Goal: Task Accomplishment & Management: Manage account settings

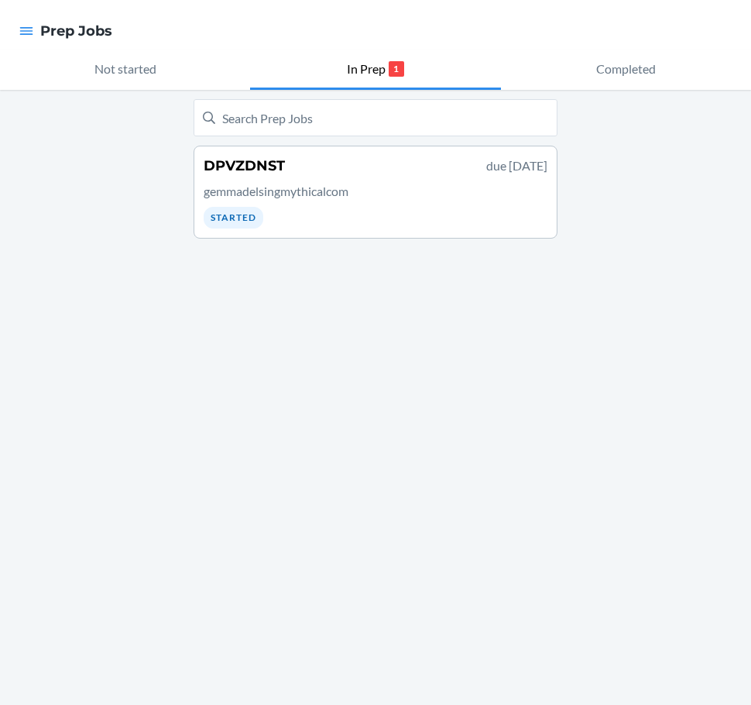
click at [57, 172] on div "DPVZDNST due [DATE] gemmadelsingmythicalcom Started" at bounding box center [375, 397] width 751 height 615
click at [32, 32] on icon "button" at bounding box center [26, 31] width 13 height 8
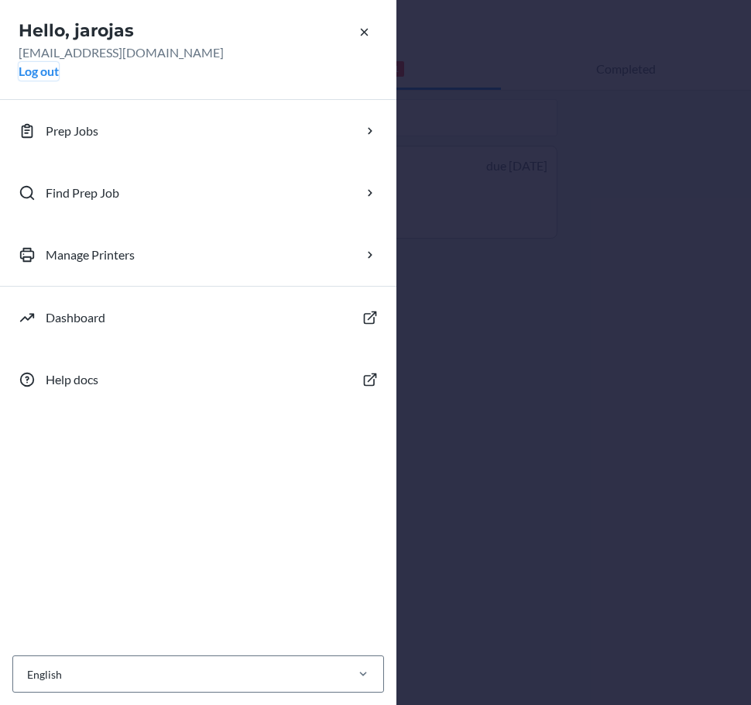
click at [36, 74] on button "Log out" at bounding box center [39, 71] width 40 height 19
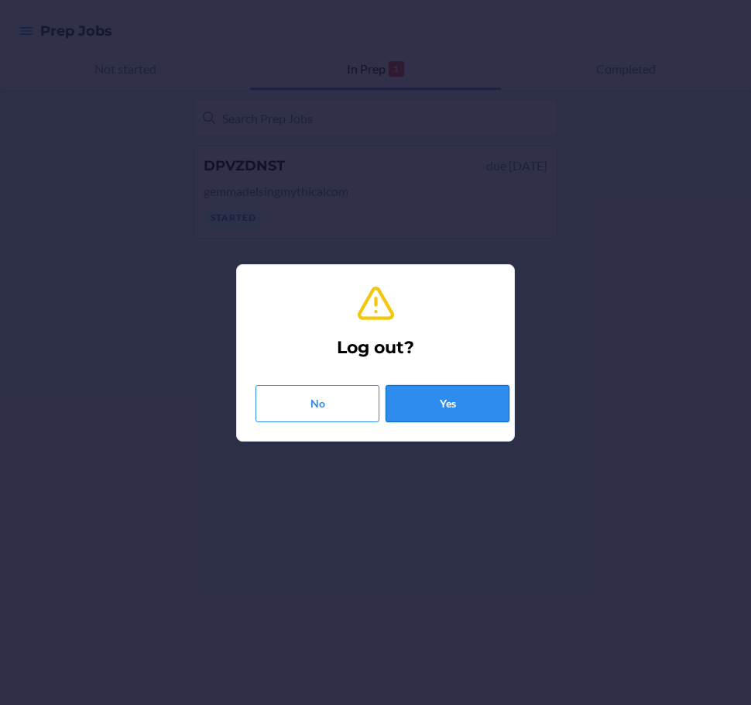
click at [442, 411] on button "Yes" at bounding box center [448, 403] width 124 height 37
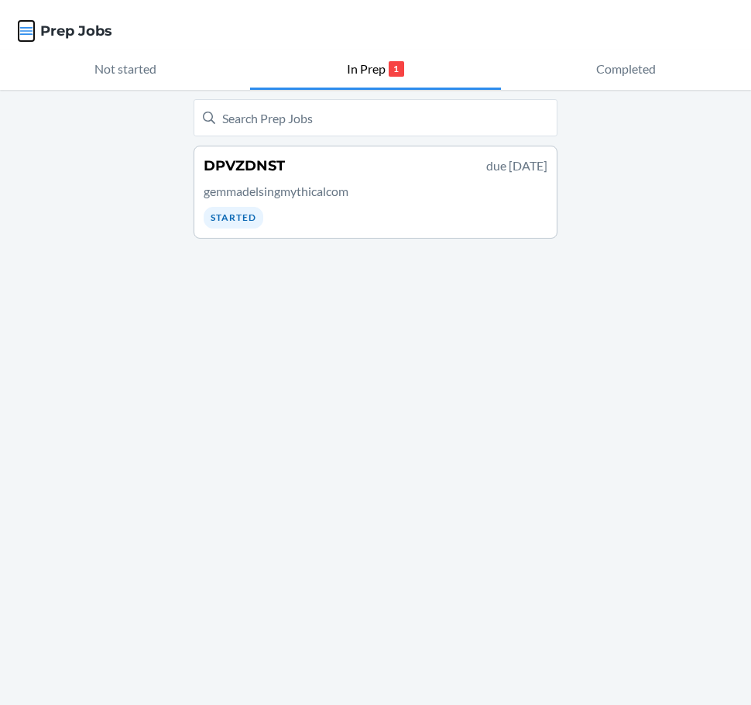
click at [22, 29] on icon "button" at bounding box center [26, 30] width 15 height 15
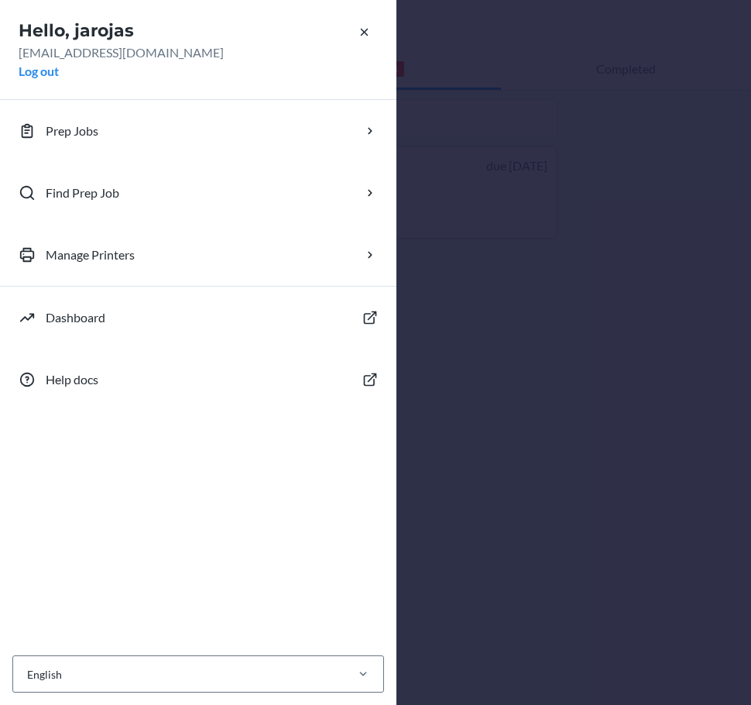
click at [488, 115] on div "Hello, jarojas jarojas@lax1cd.com Log out Prep Jobs Find Prep Job Manage Printe…" at bounding box center [375, 352] width 751 height 705
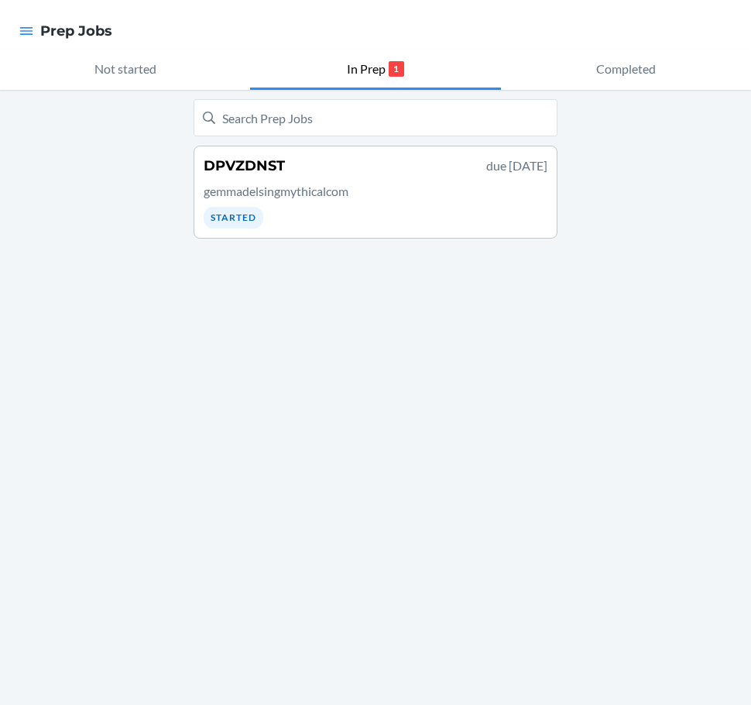
click at [650, 31] on nav "Prep Jobs" at bounding box center [375, 31] width 751 height 62
